Goal: Register for event/course

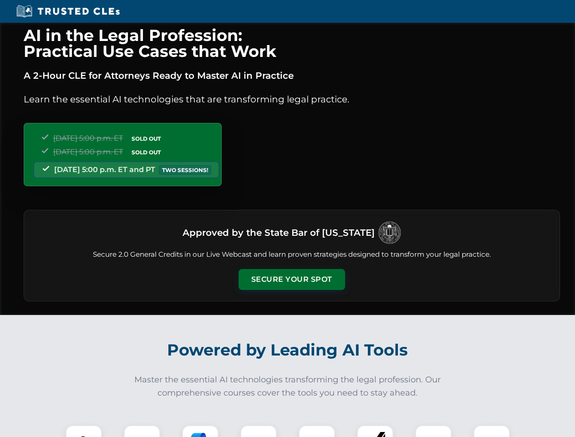
click at [291, 280] on button "Secure Your Spot" at bounding box center [292, 279] width 107 height 21
click at [84, 431] on img at bounding box center [84, 443] width 26 height 26
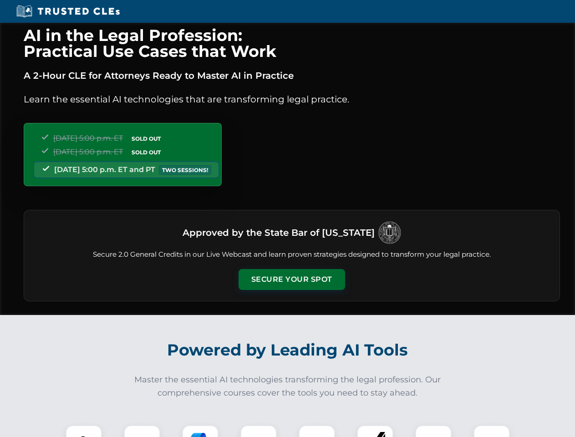
click at [291, 280] on button "Secure Your Spot" at bounding box center [292, 279] width 107 height 21
click at [84, 431] on img at bounding box center [84, 443] width 26 height 26
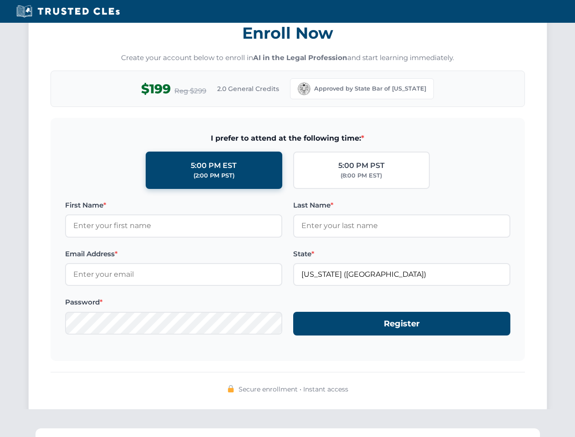
click at [200, 431] on div "AI in the Legal Profession: Practical Use Cases that Work A 2-Hour CLE for Atto…" at bounding box center [287, 299] width 575 height 2130
